Goal: Task Accomplishment & Management: Complete application form

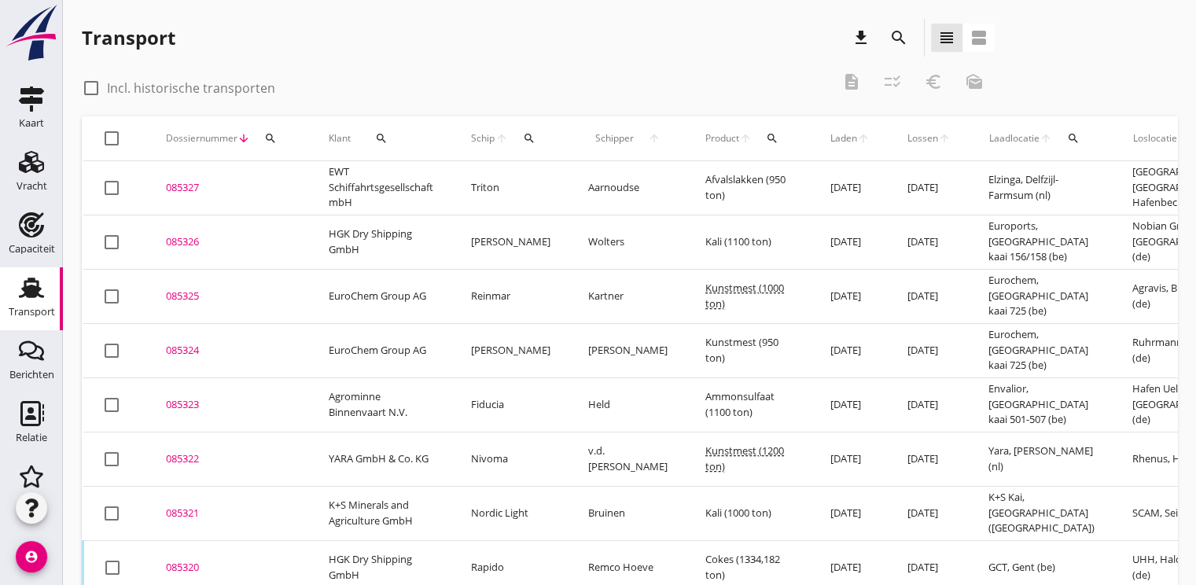
click at [267, 137] on icon "search" at bounding box center [270, 138] width 13 height 13
click at [273, 182] on input "Zoeken op dossiernummer..." at bounding box center [344, 183] width 164 height 25
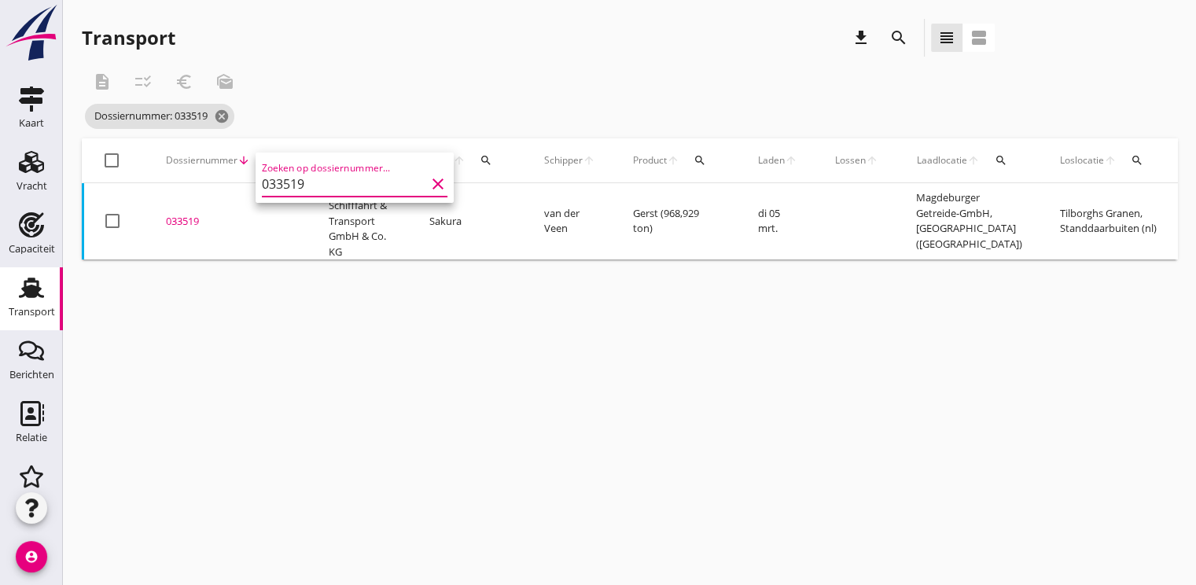
type input "033519"
click at [204, 224] on div "033519" at bounding box center [228, 222] width 125 height 16
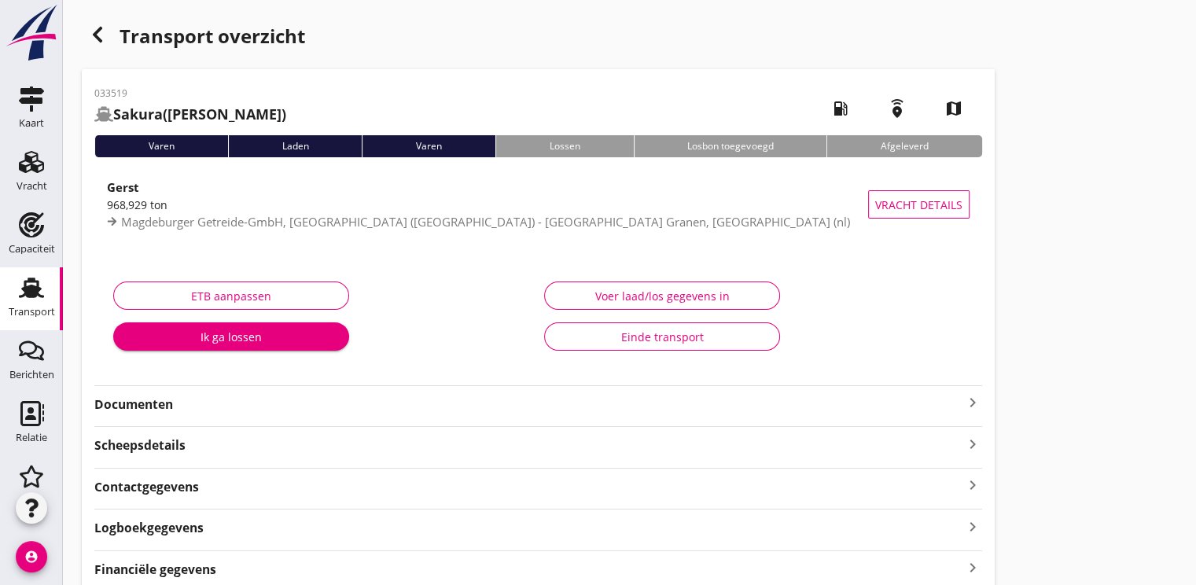
scroll to position [65, 0]
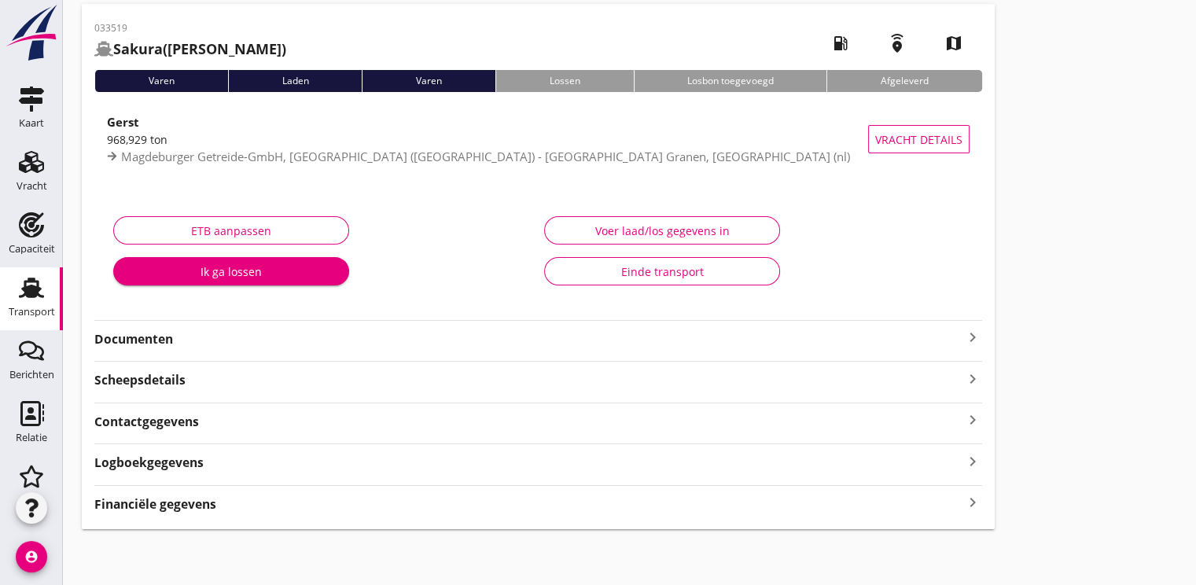
click at [160, 340] on strong "Documenten" at bounding box center [528, 339] width 869 height 18
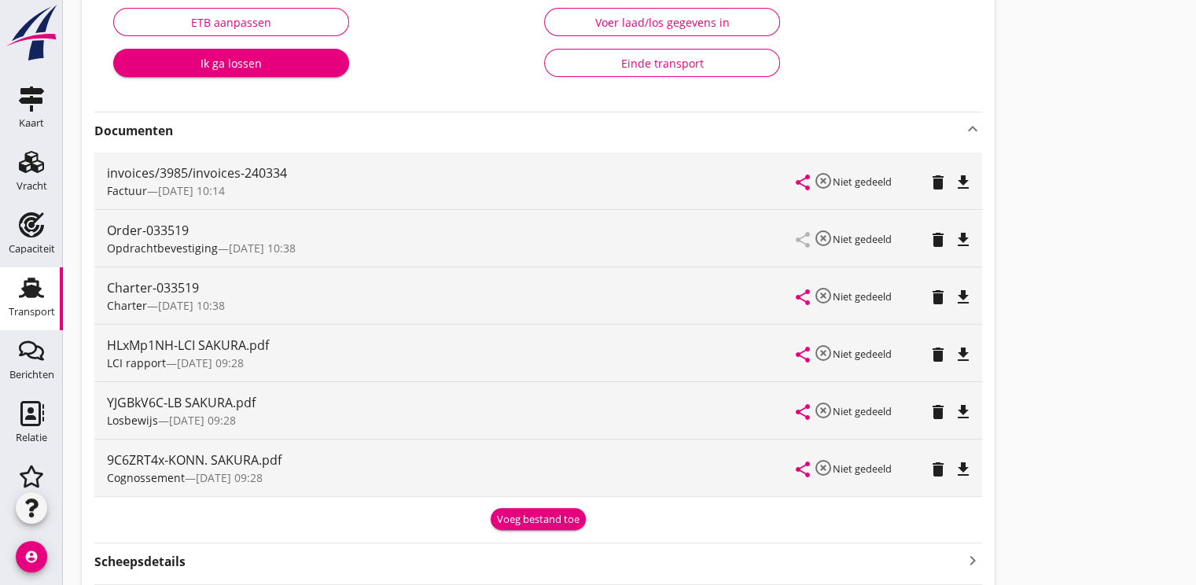
scroll to position [301, 0]
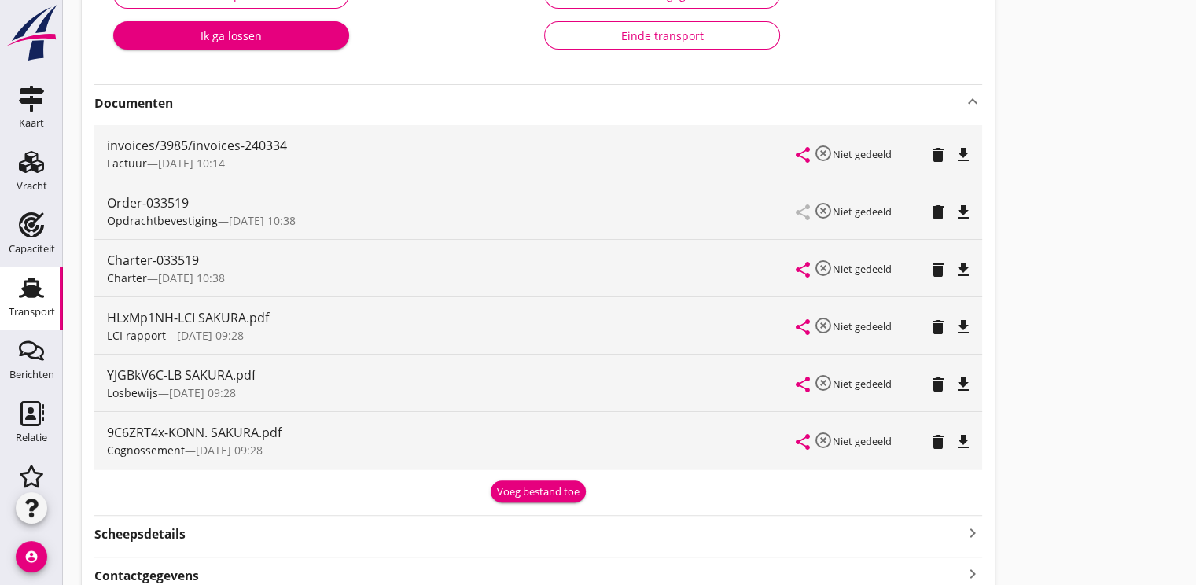
click at [956, 378] on icon "file_download" at bounding box center [963, 384] width 19 height 19
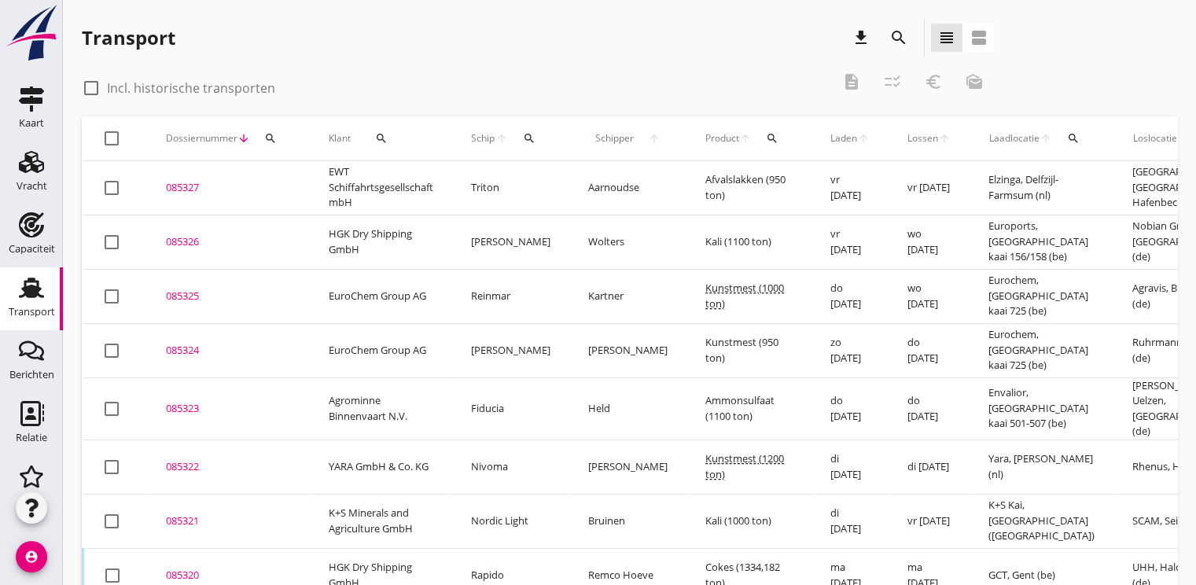
click at [270, 139] on icon "search" at bounding box center [270, 138] width 13 height 13
click at [289, 180] on input "Zoeken op dossiernummer..." at bounding box center [344, 183] width 164 height 25
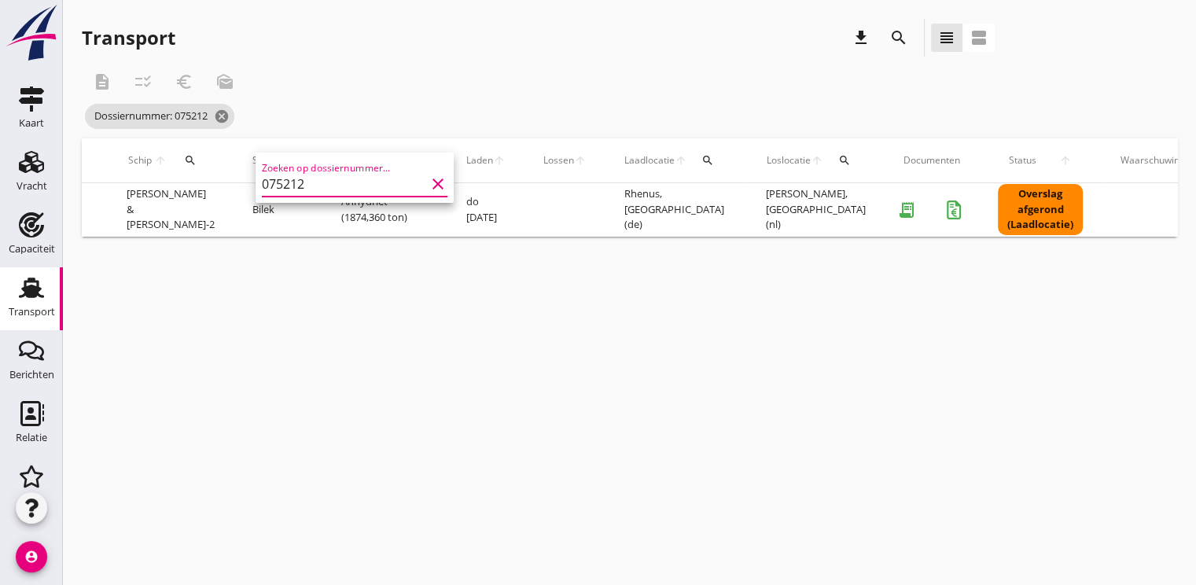
scroll to position [0, 411]
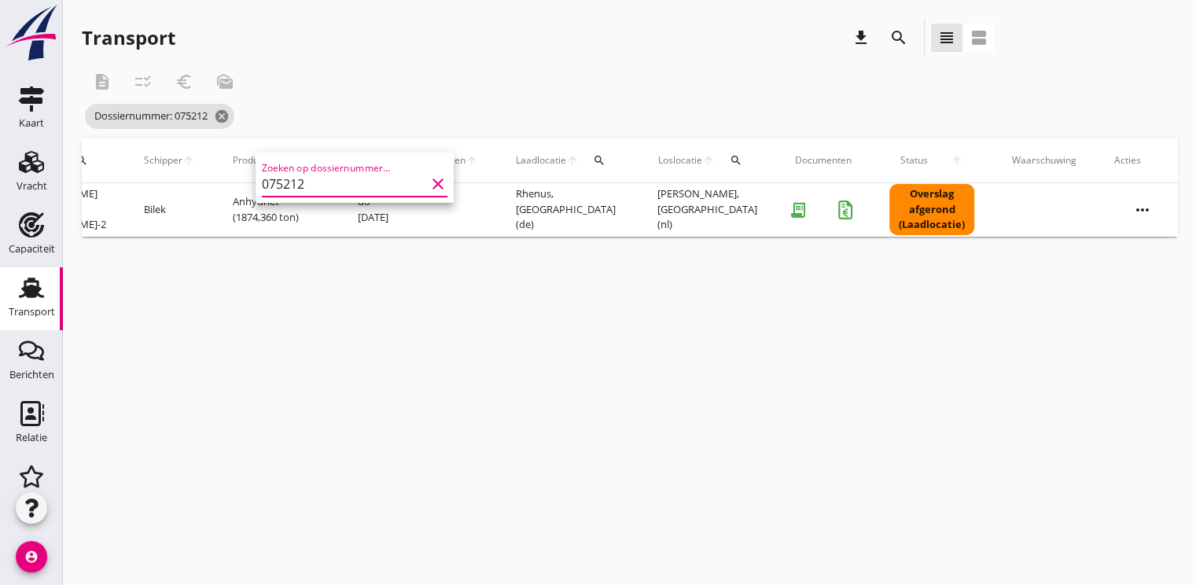
type input "075212"
click at [1131, 208] on icon "more_horiz" at bounding box center [1142, 210] width 44 height 44
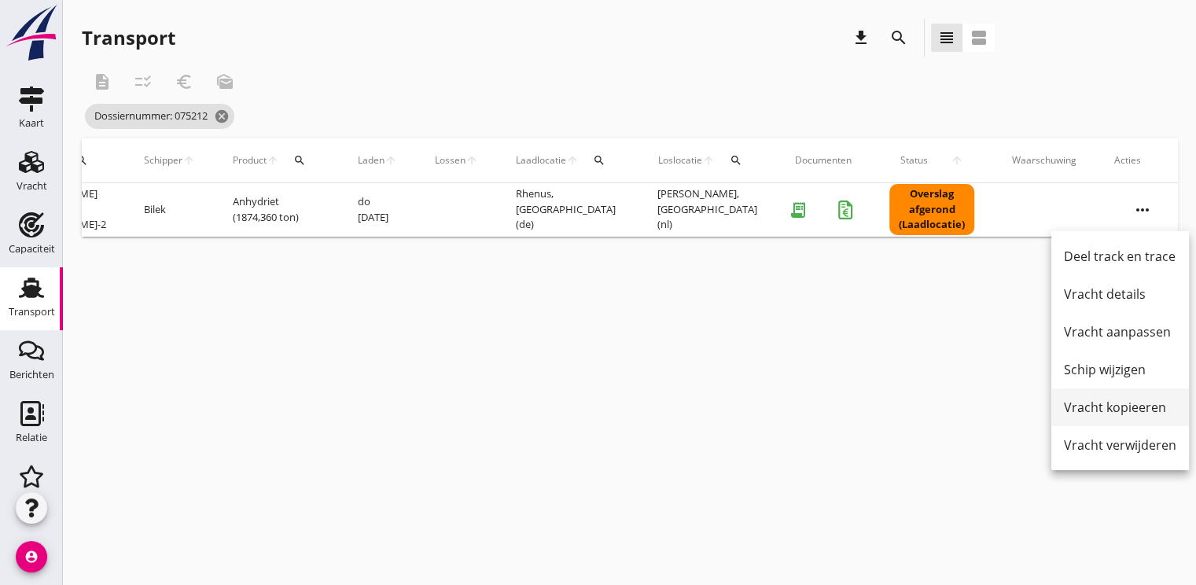
click at [1131, 403] on div "Vracht kopieeren" at bounding box center [1120, 407] width 112 height 19
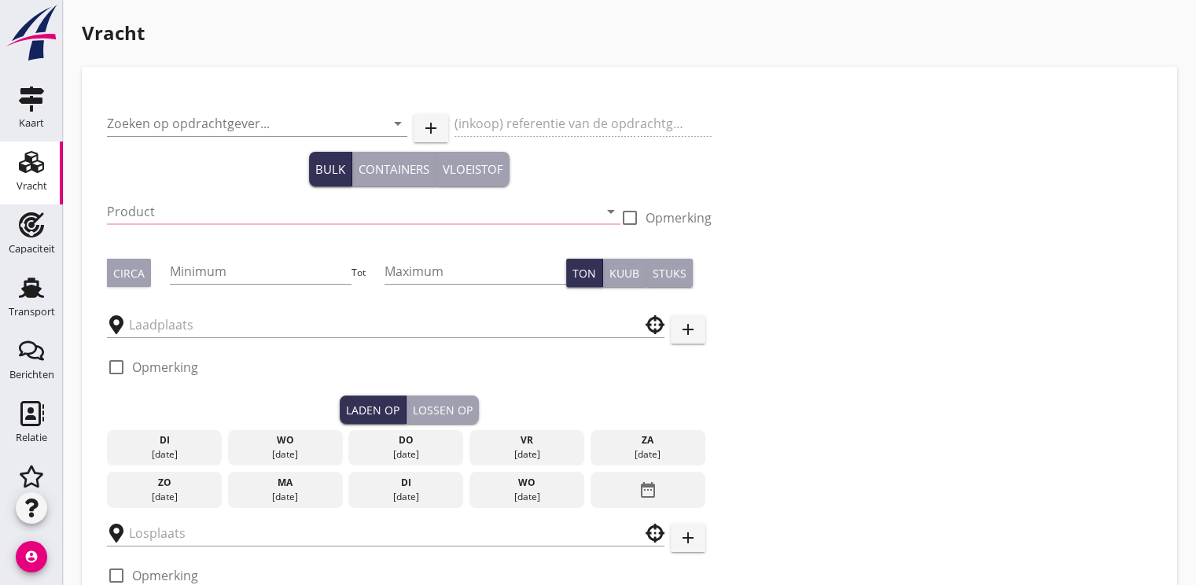
type input "Verbrugge Marine B.V."
type input "Anhydriet (6334)"
type input "1850"
type input "1900"
type input "Rhenus"
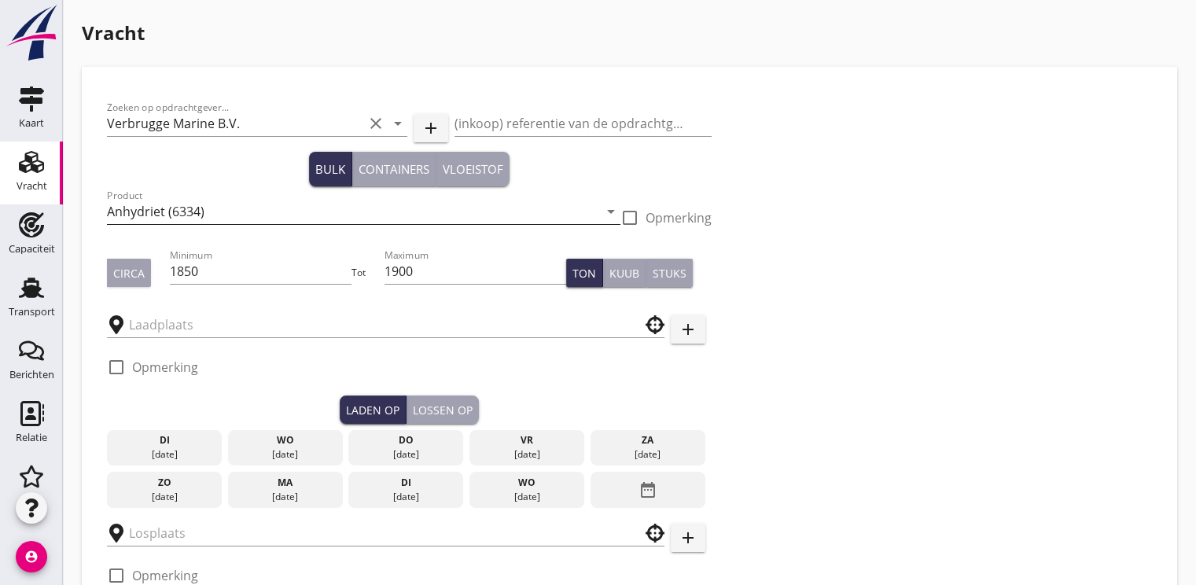
type input "Verbrugge"
checkbox input "true"
type input "17"
radio input "false"
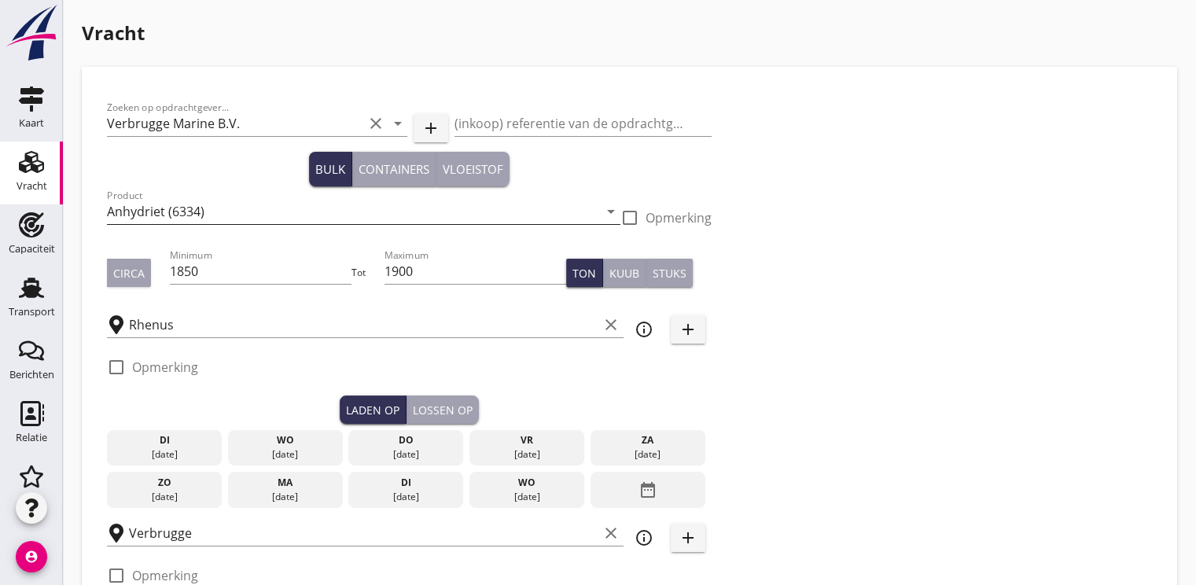
radio input "false"
checkbox input "true"
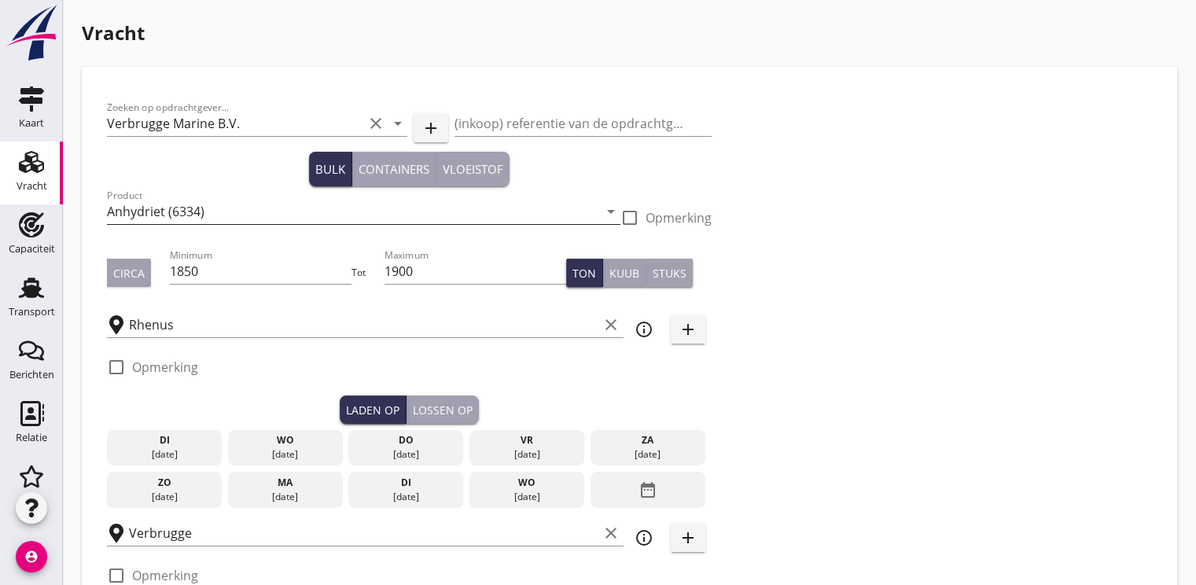
type input "48"
type input "18"
radio input "false"
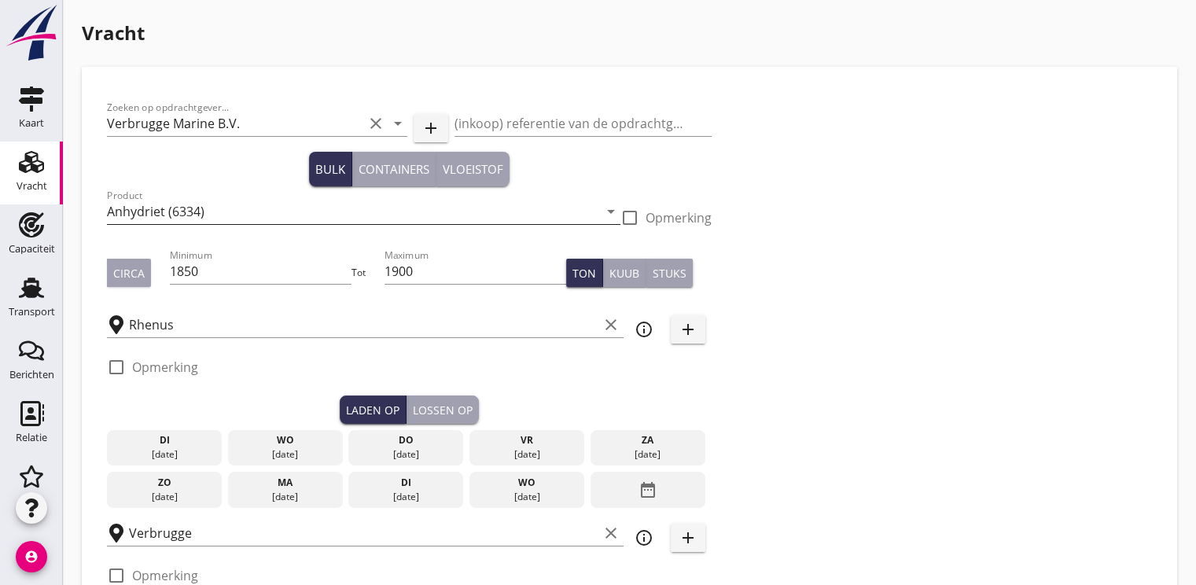
checkbox input "true"
type input "24"
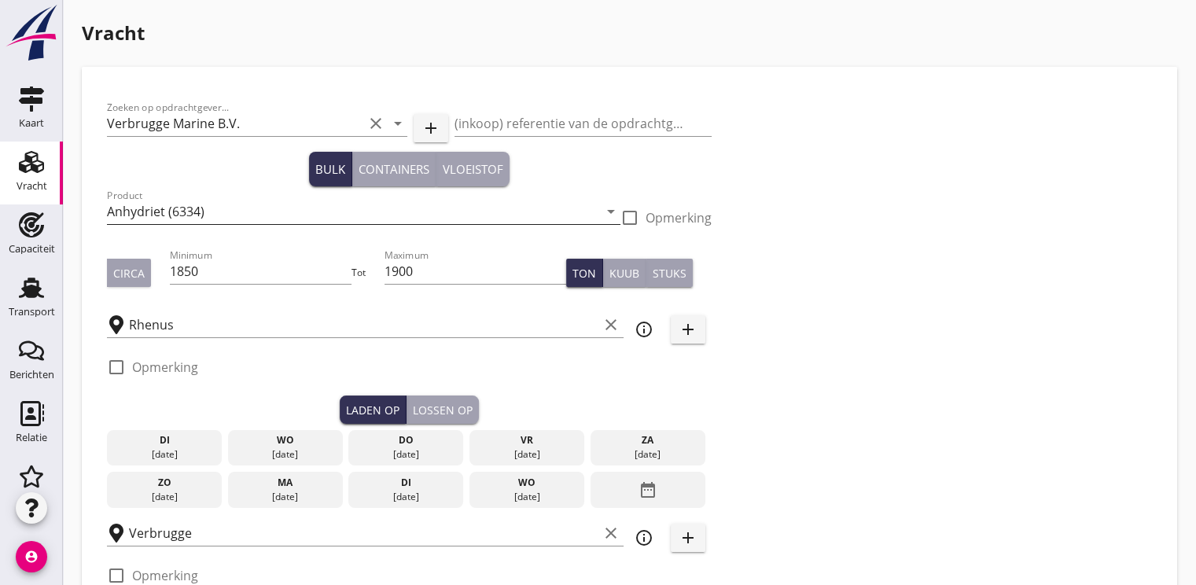
type input "2"
type input "21"
click at [292, 491] on div "[DATE]" at bounding box center [284, 497] width 107 height 14
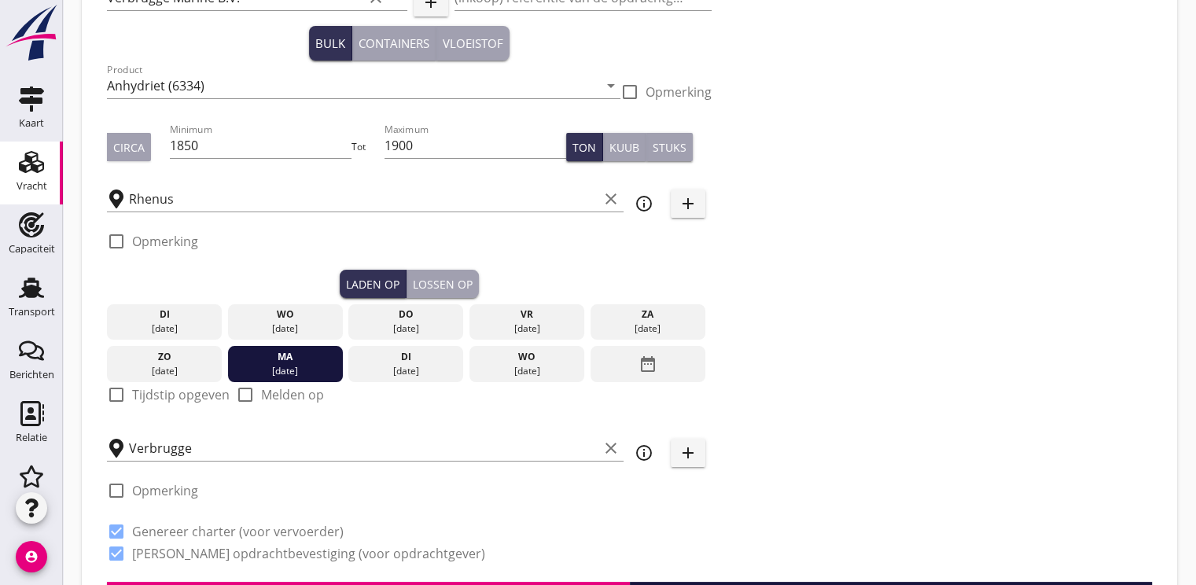
scroll to position [157, 0]
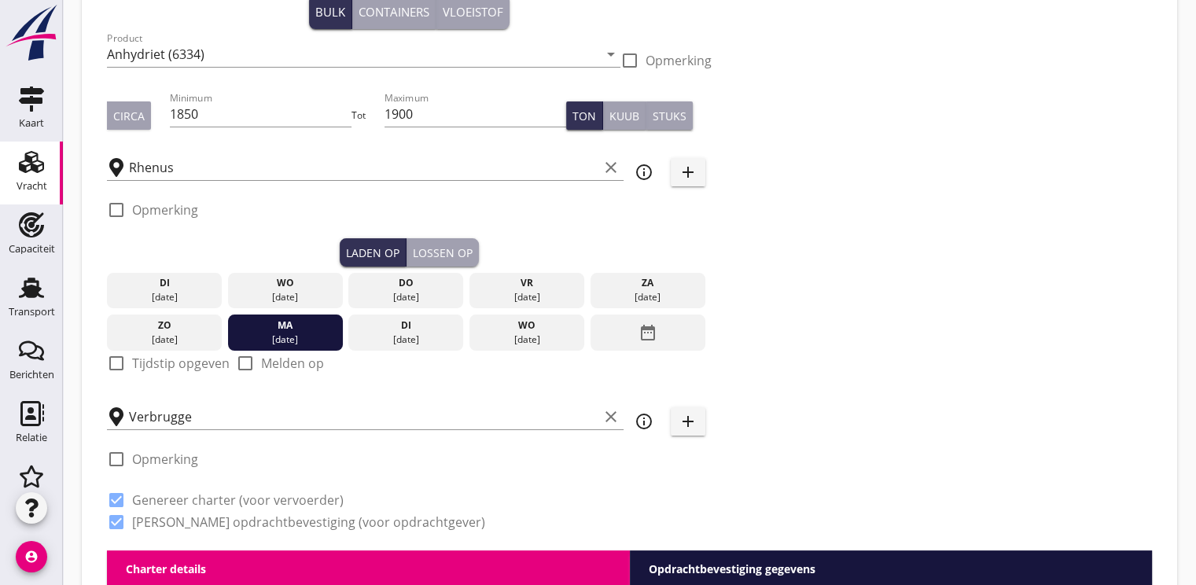
click at [120, 368] on div at bounding box center [116, 363] width 27 height 27
checkbox input "true"
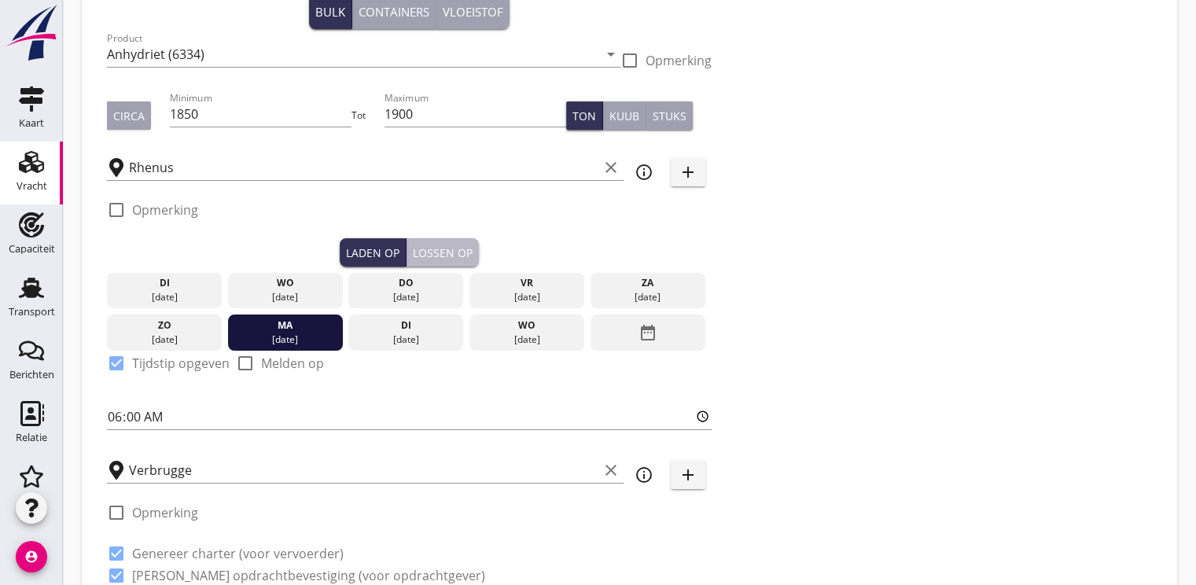
click at [439, 260] on div "Lossen op" at bounding box center [443, 253] width 60 height 17
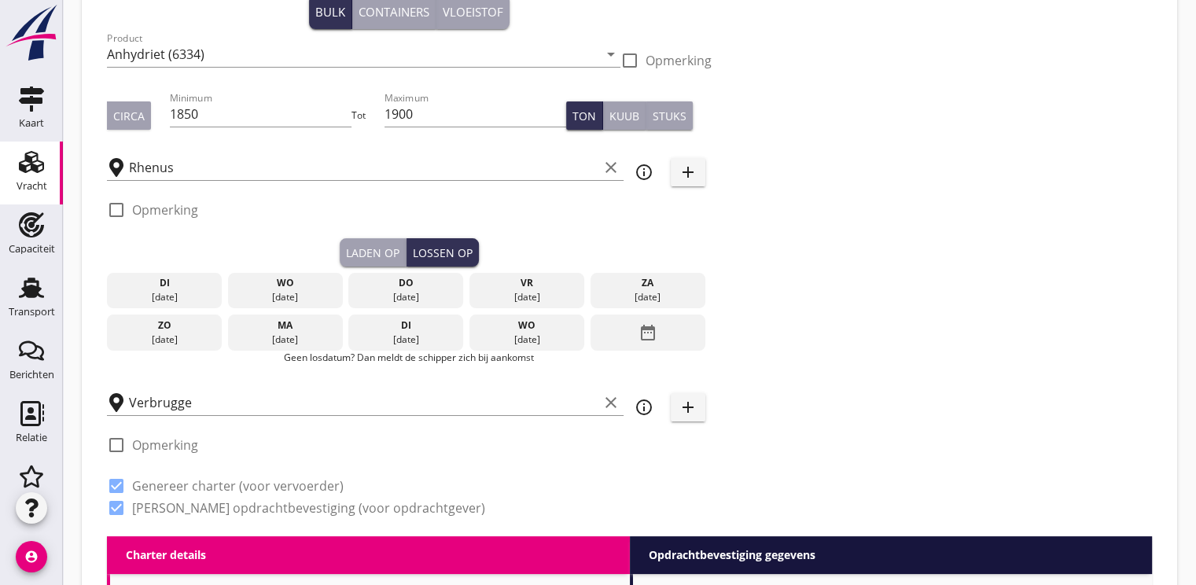
click at [635, 330] on div "date_range" at bounding box center [647, 332] width 115 height 36
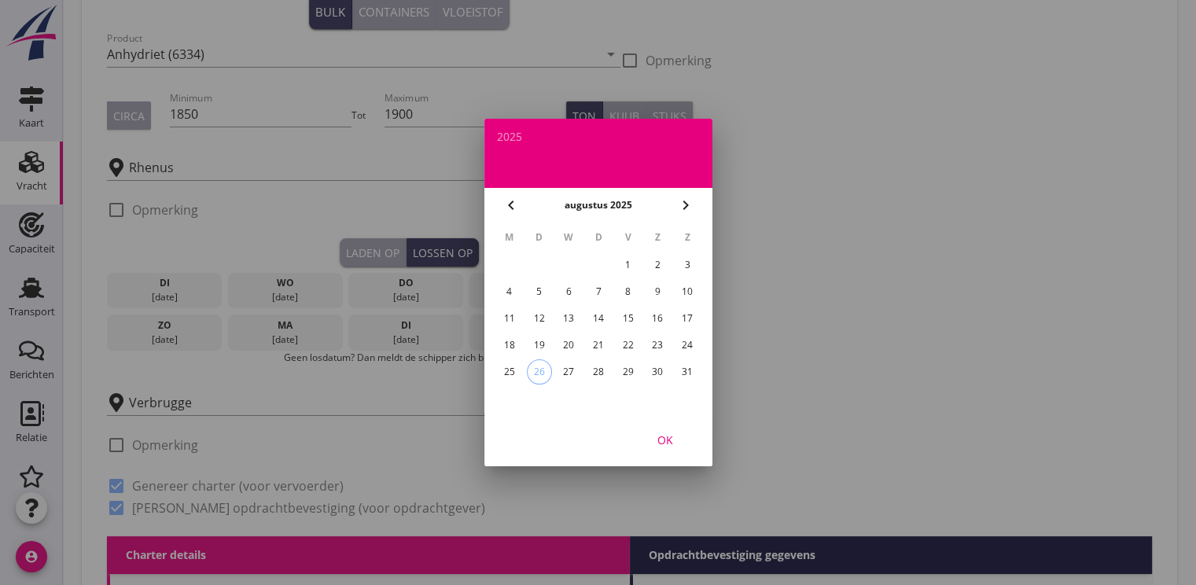
click at [682, 211] on icon "chevron_right" at bounding box center [685, 205] width 19 height 19
click at [541, 292] on div "9" at bounding box center [538, 291] width 25 height 25
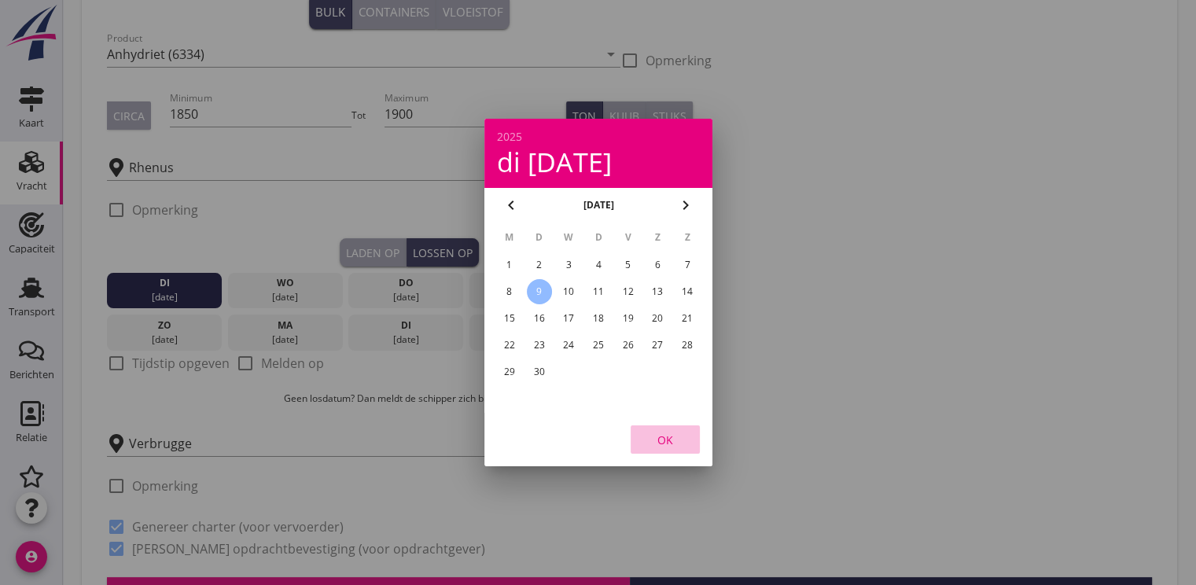
click at [657, 437] on div "OK" at bounding box center [665, 440] width 44 height 17
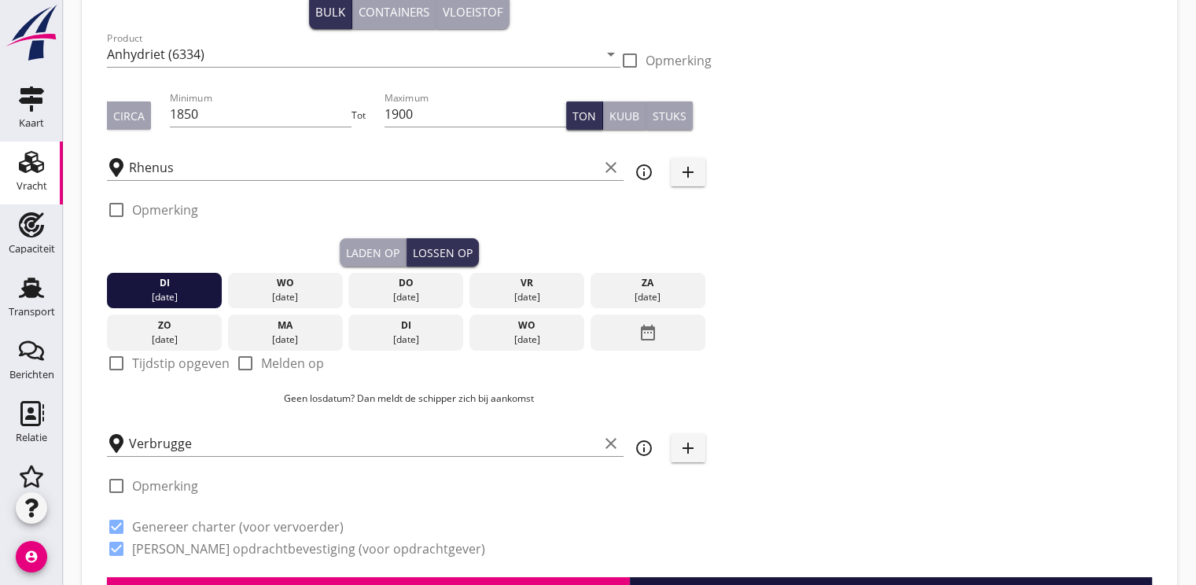
click at [117, 365] on div at bounding box center [116, 363] width 27 height 27
checkbox input "true"
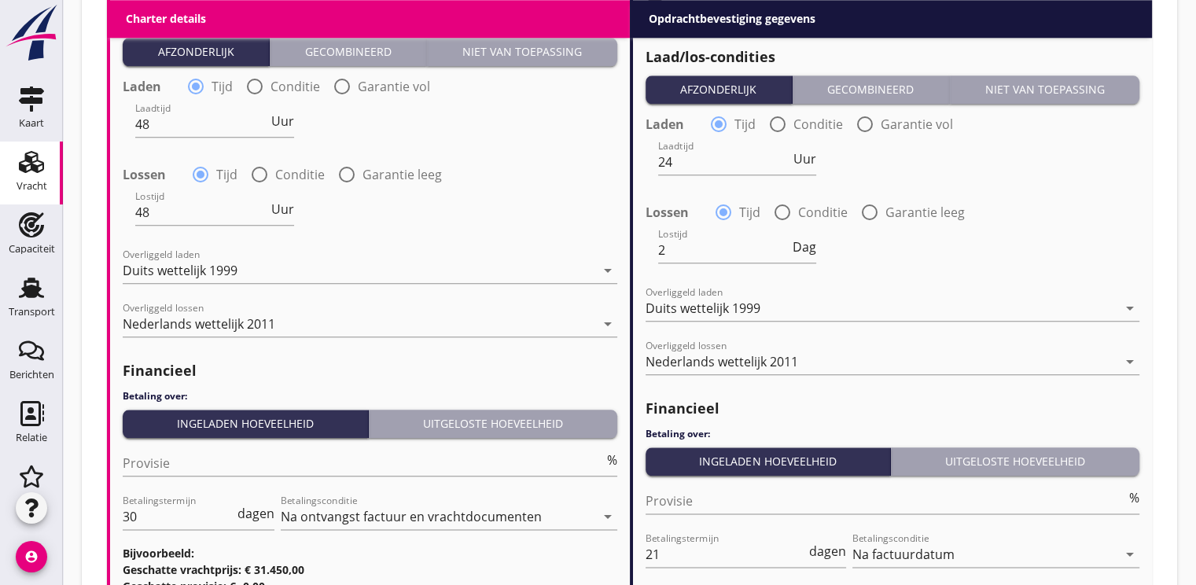
scroll to position [1912, 0]
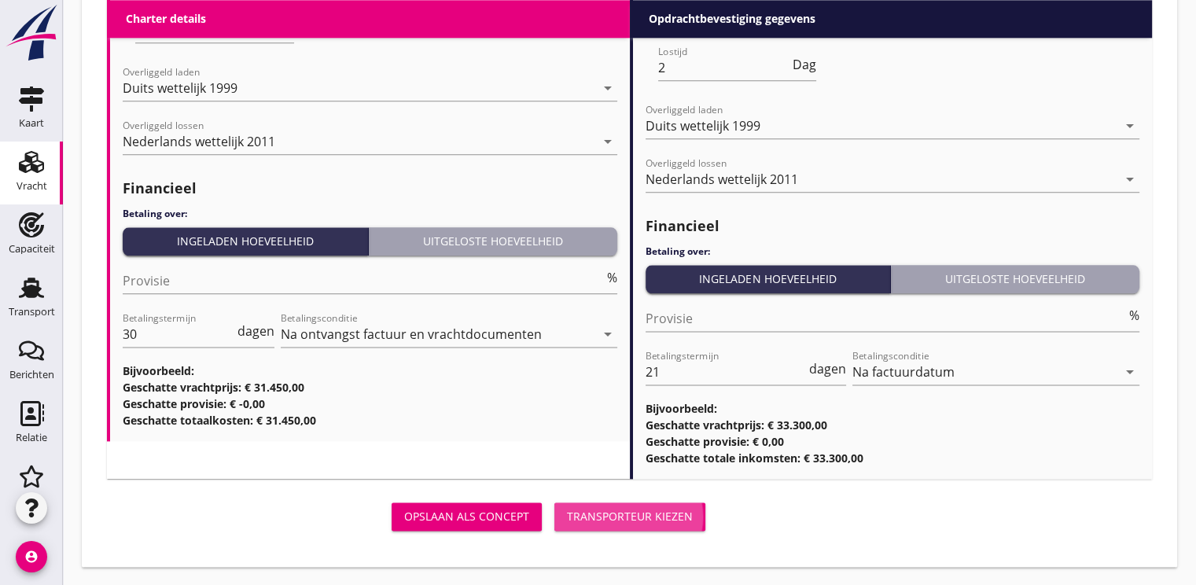
click at [620, 503] on button "Transporteur kiezen" at bounding box center [629, 516] width 151 height 28
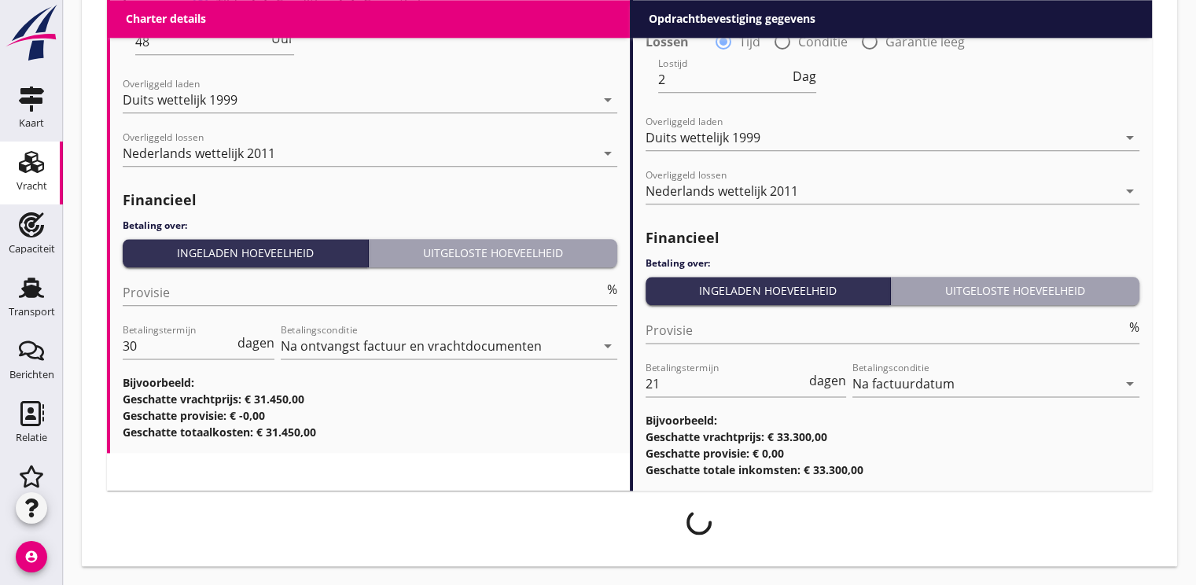
scroll to position [1899, 0]
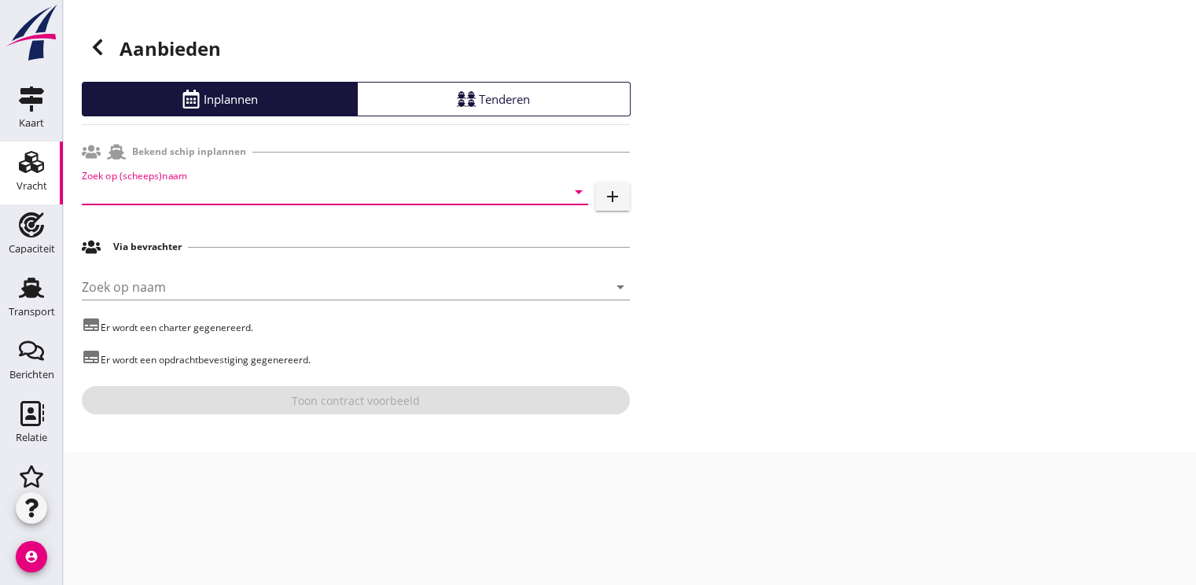
click at [160, 186] on input "Zoek op (scheeps)naam" at bounding box center [313, 191] width 462 height 25
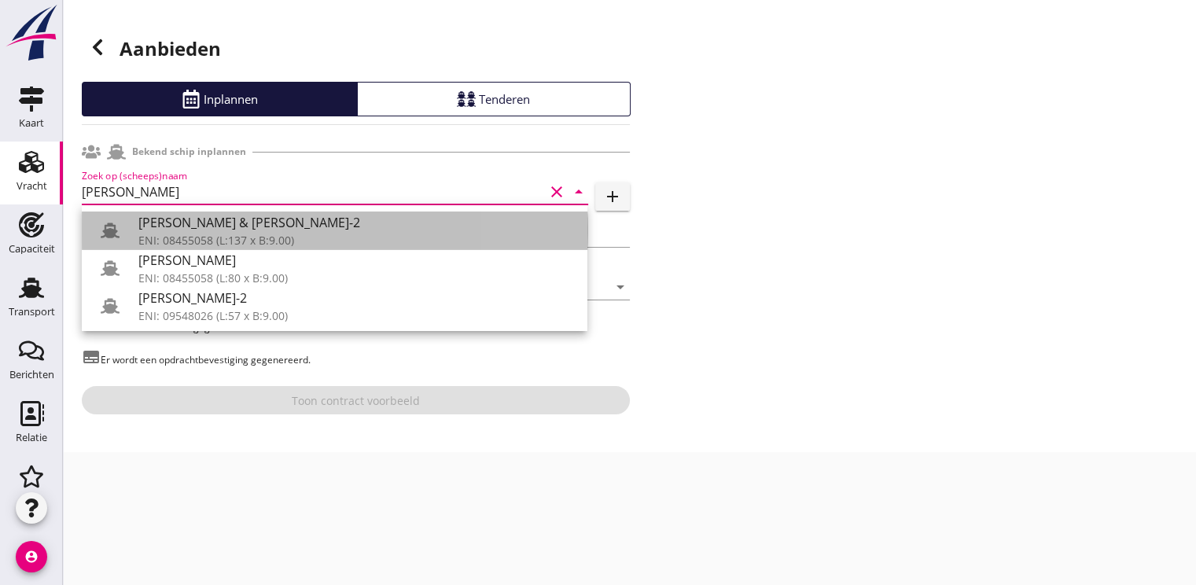
click at [173, 230] on div "[PERSON_NAME] & [PERSON_NAME]-2" at bounding box center [356, 222] width 436 height 19
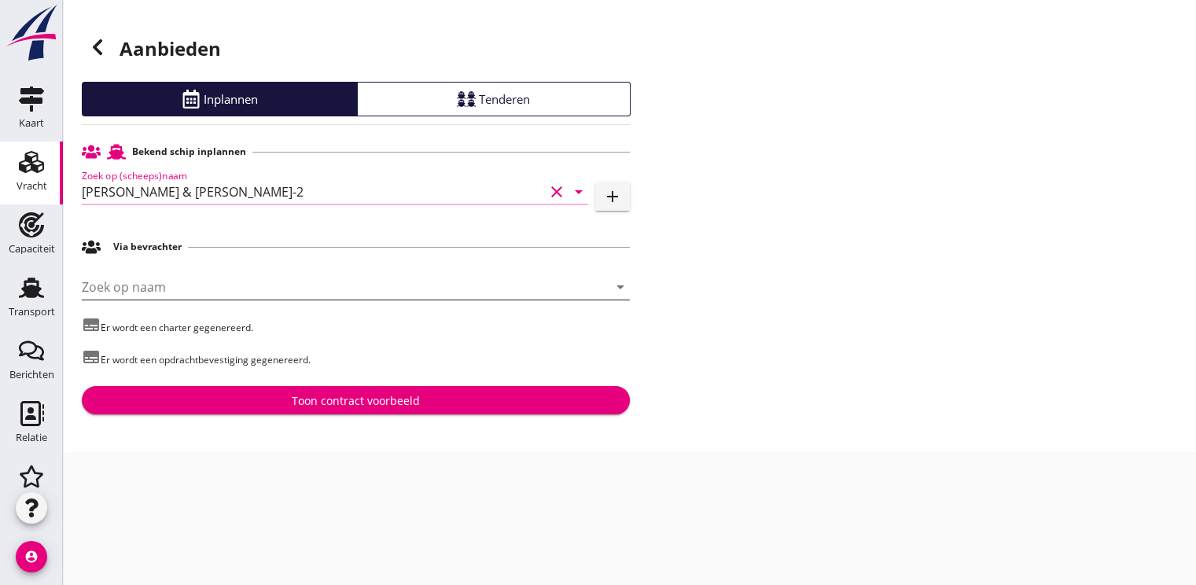
type input "[PERSON_NAME] & [PERSON_NAME]-2"
click at [157, 283] on input "Zoek op naam" at bounding box center [334, 286] width 504 height 25
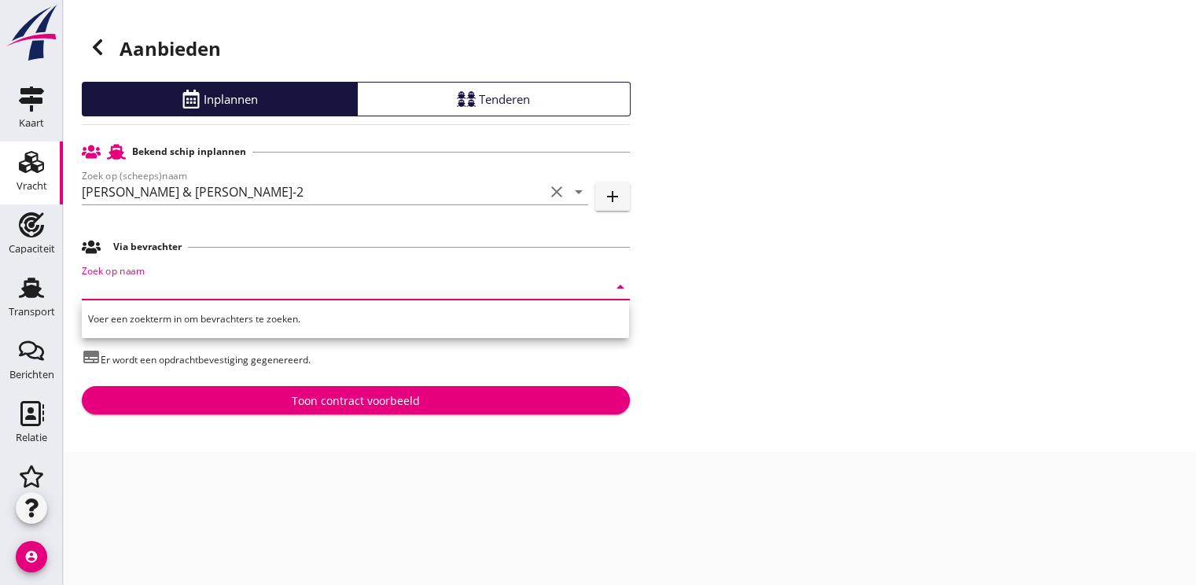
type input "r"
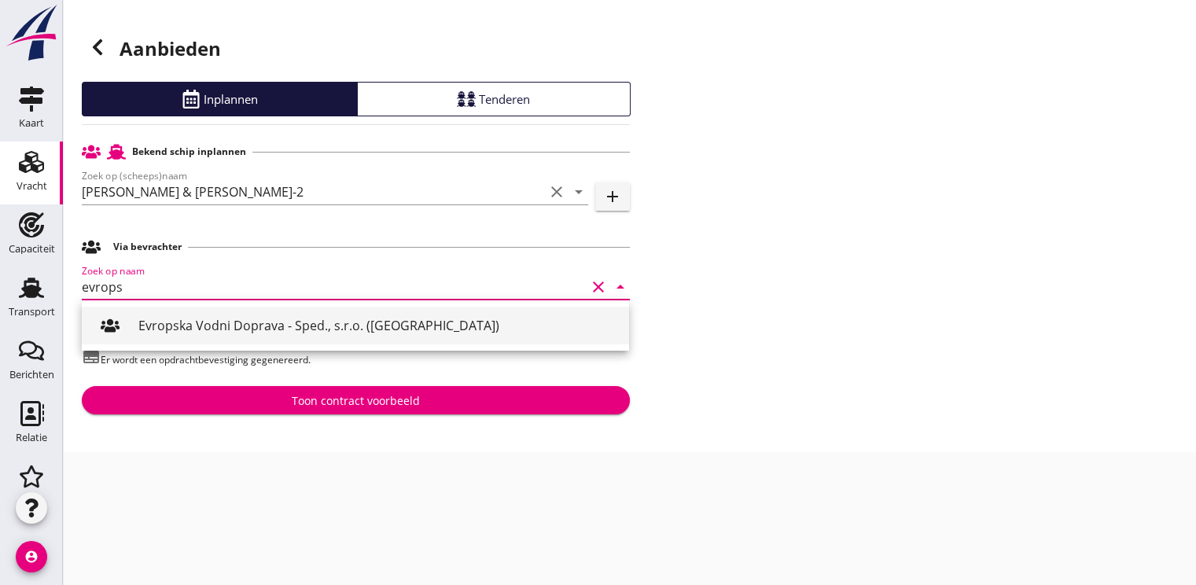
click at [205, 323] on div "Evropska Vodni Doprava - Sped., s.r.o. ([GEOGRAPHIC_DATA])" at bounding box center [377, 325] width 478 height 19
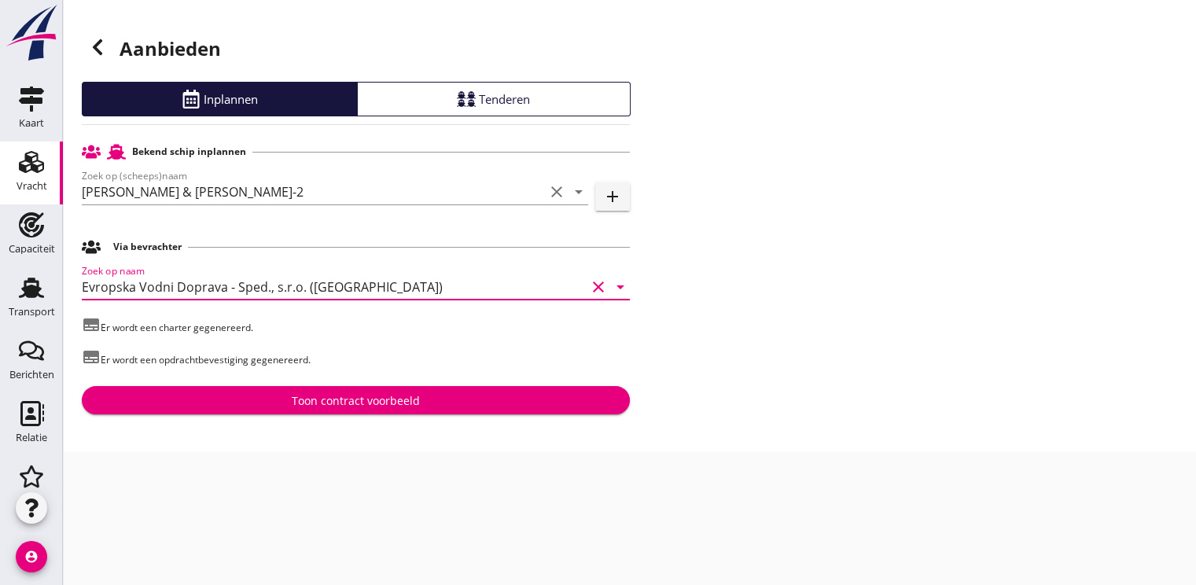
type input "Evropska Vodni Doprava - Sped., s.r.o. ([GEOGRAPHIC_DATA])"
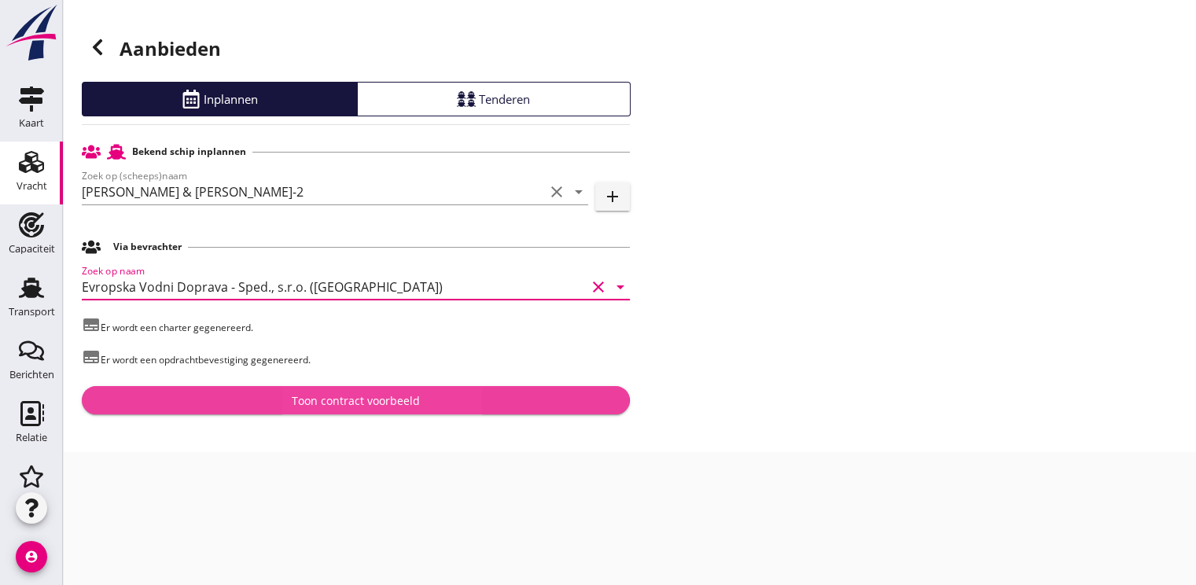
click at [296, 400] on div "Toon contract voorbeeld" at bounding box center [356, 400] width 128 height 17
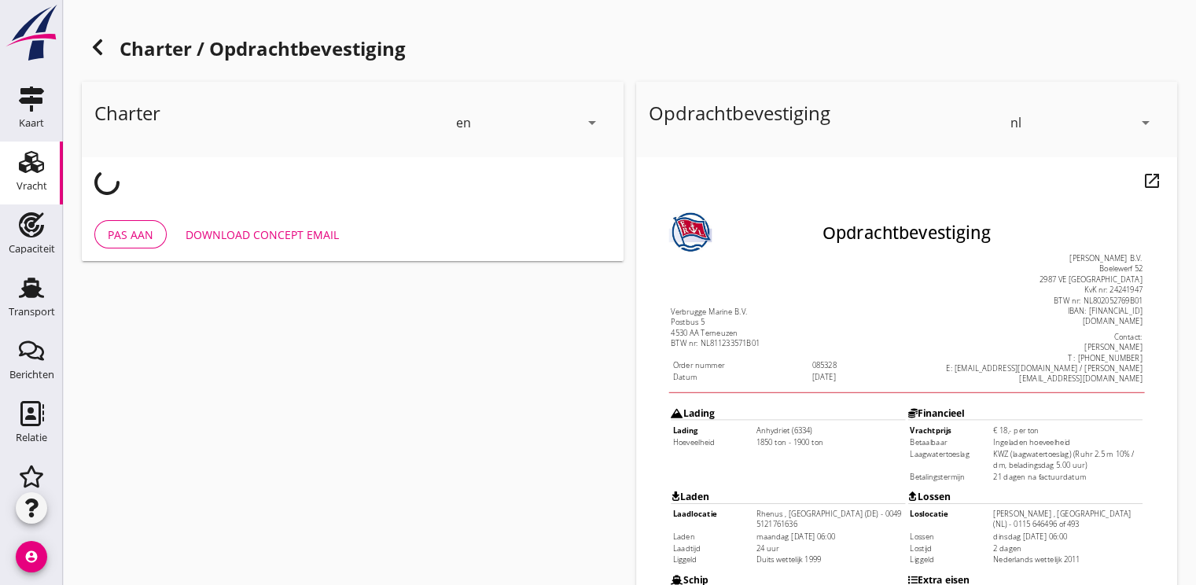
click at [601, 124] on icon "arrow_drop_down" at bounding box center [591, 122] width 19 height 19
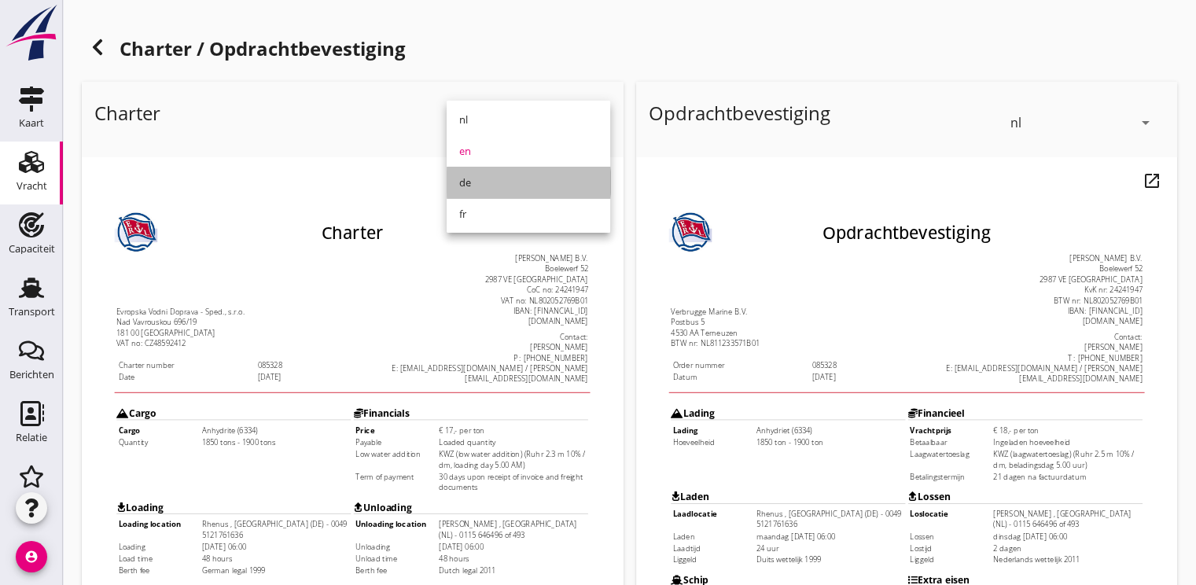
click at [501, 186] on div "de" at bounding box center [528, 182] width 138 height 19
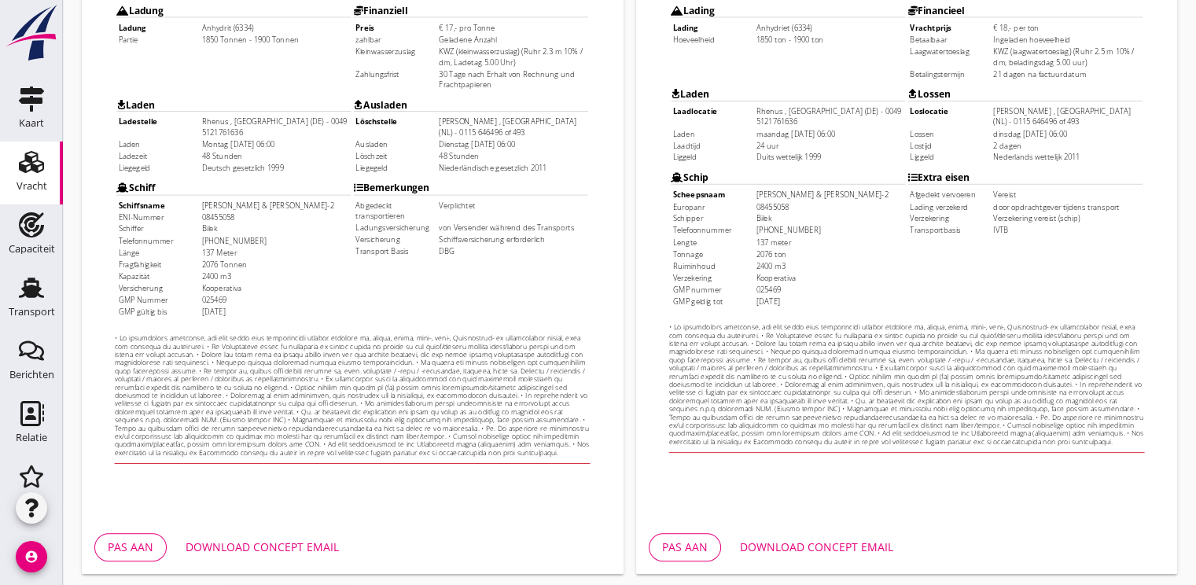
scroll to position [462, 0]
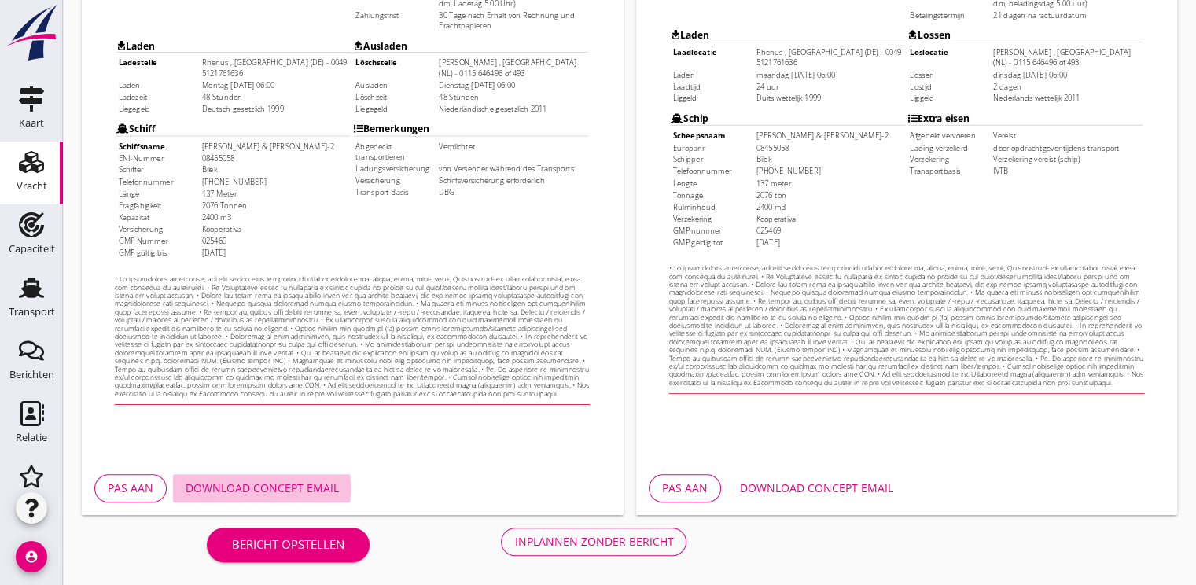
click at [289, 493] on div "Download concept email" at bounding box center [262, 488] width 153 height 17
click at [675, 490] on div "Pas aan" at bounding box center [685, 488] width 46 height 17
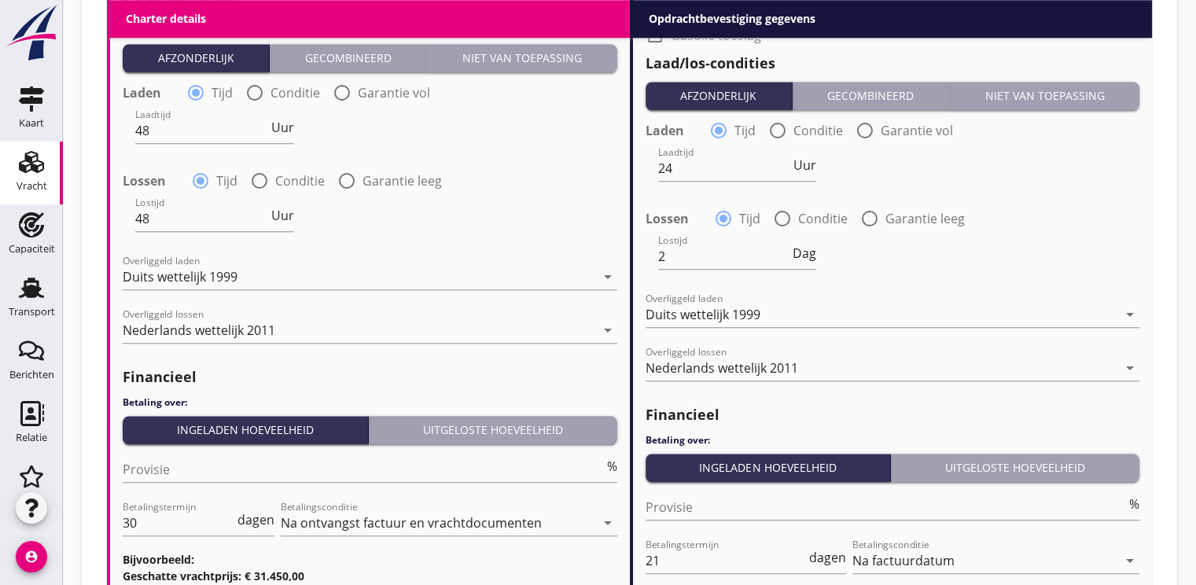
scroll to position [1837, 0]
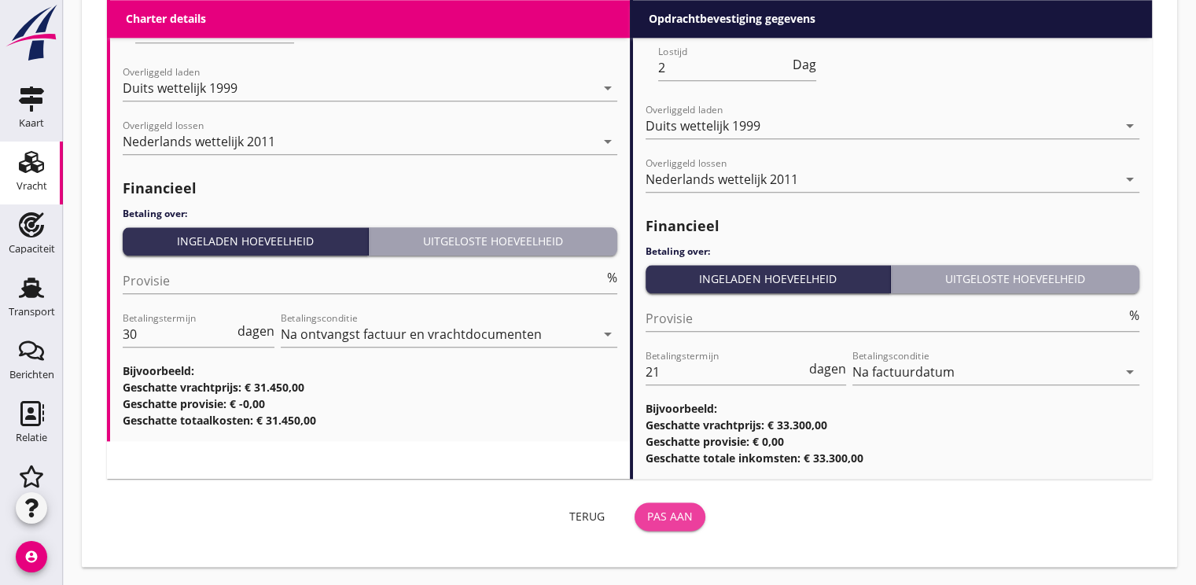
click at [675, 509] on div "Pas aan" at bounding box center [670, 516] width 46 height 17
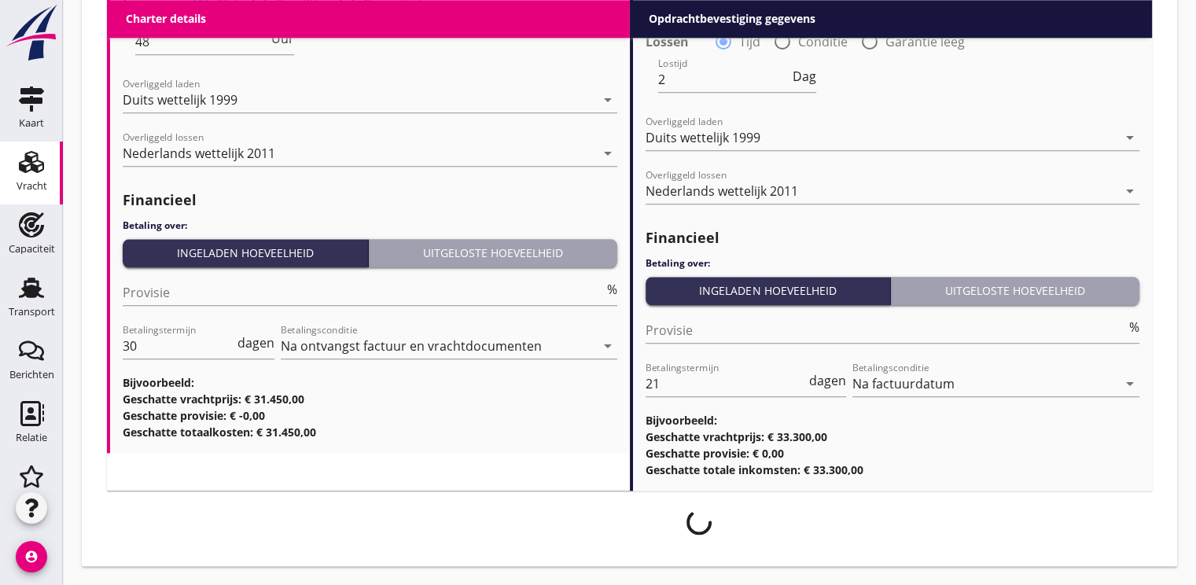
scroll to position [1825, 0]
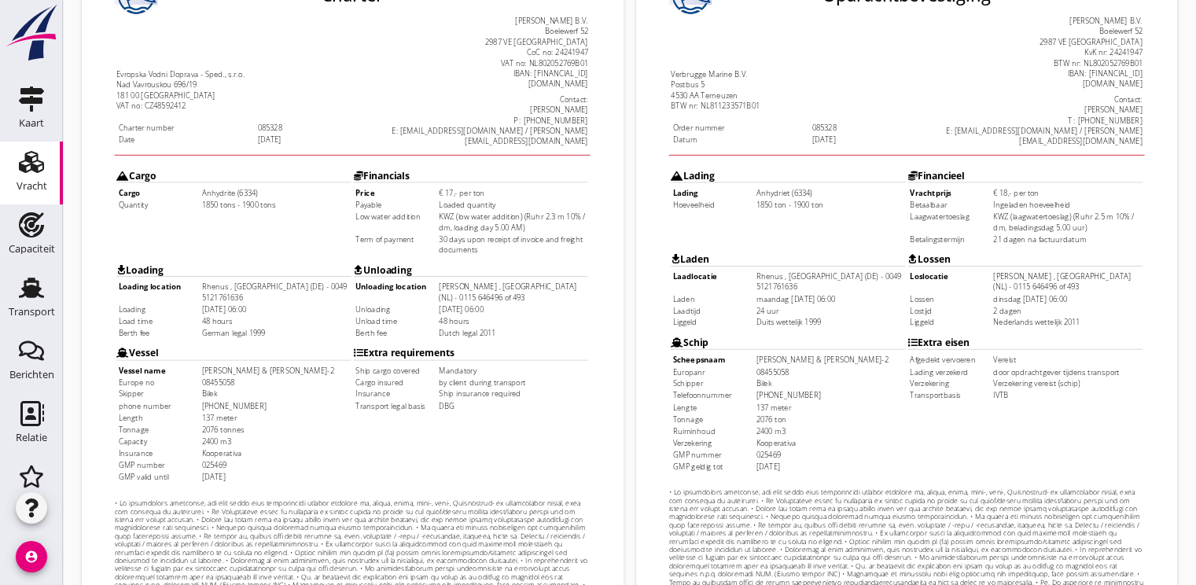
scroll to position [462, 0]
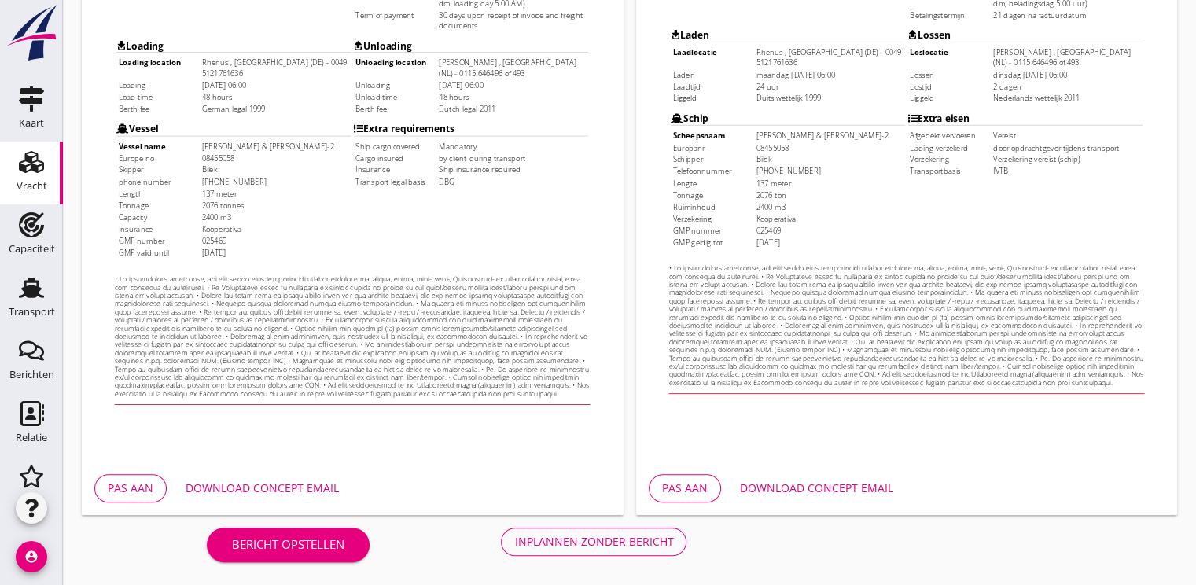
click at [837, 484] on div "Download concept email" at bounding box center [816, 488] width 153 height 17
click at [607, 546] on div "Inplannen zonder bericht" at bounding box center [593, 541] width 159 height 17
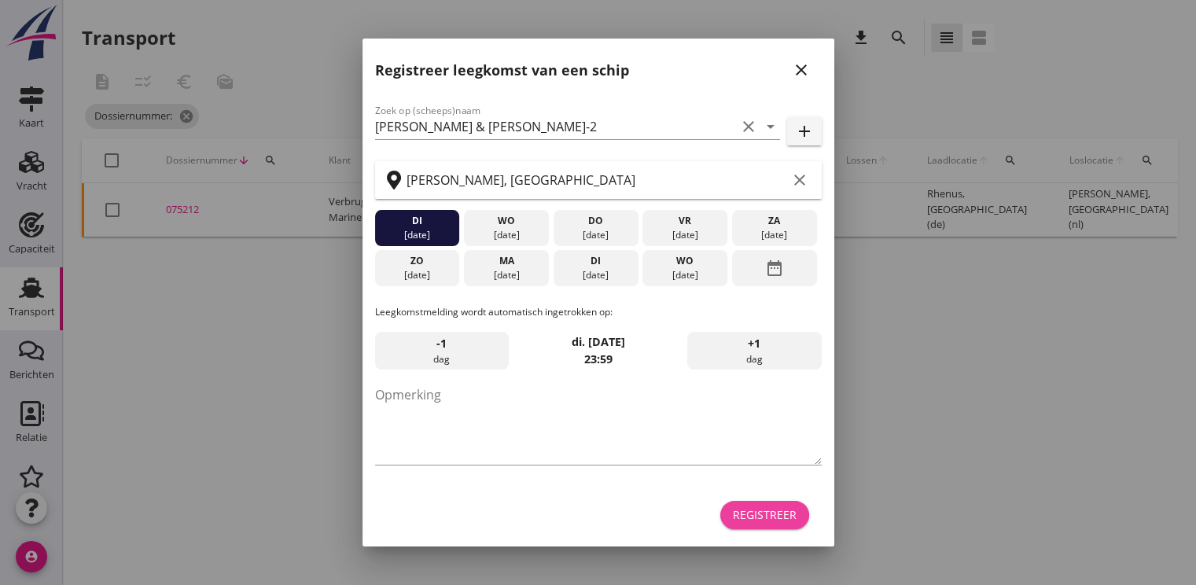
click at [787, 519] on div "Registreer" at bounding box center [765, 514] width 64 height 17
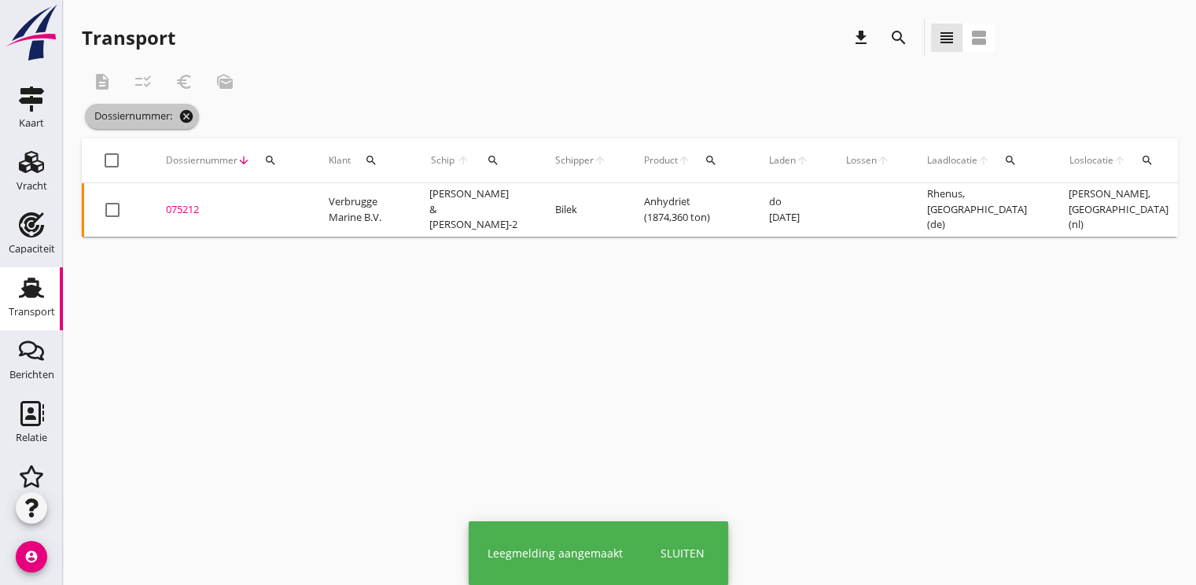
click at [188, 122] on icon "cancel" at bounding box center [186, 116] width 16 height 16
